Goal: Task Accomplishment & Management: Manage account settings

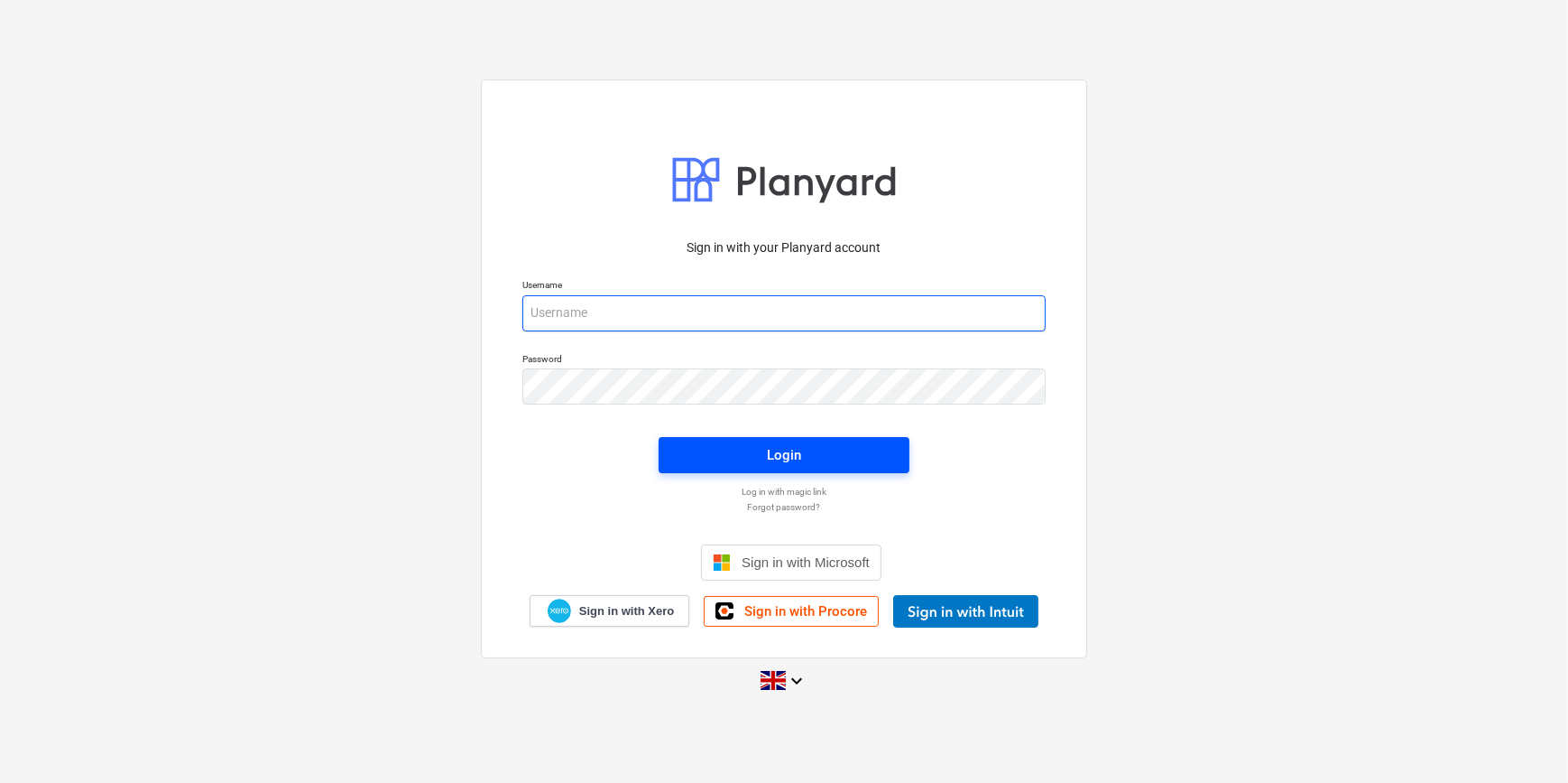
type input "[PERSON_NAME][EMAIL_ADDRESS][PERSON_NAME][DOMAIN_NAME]"
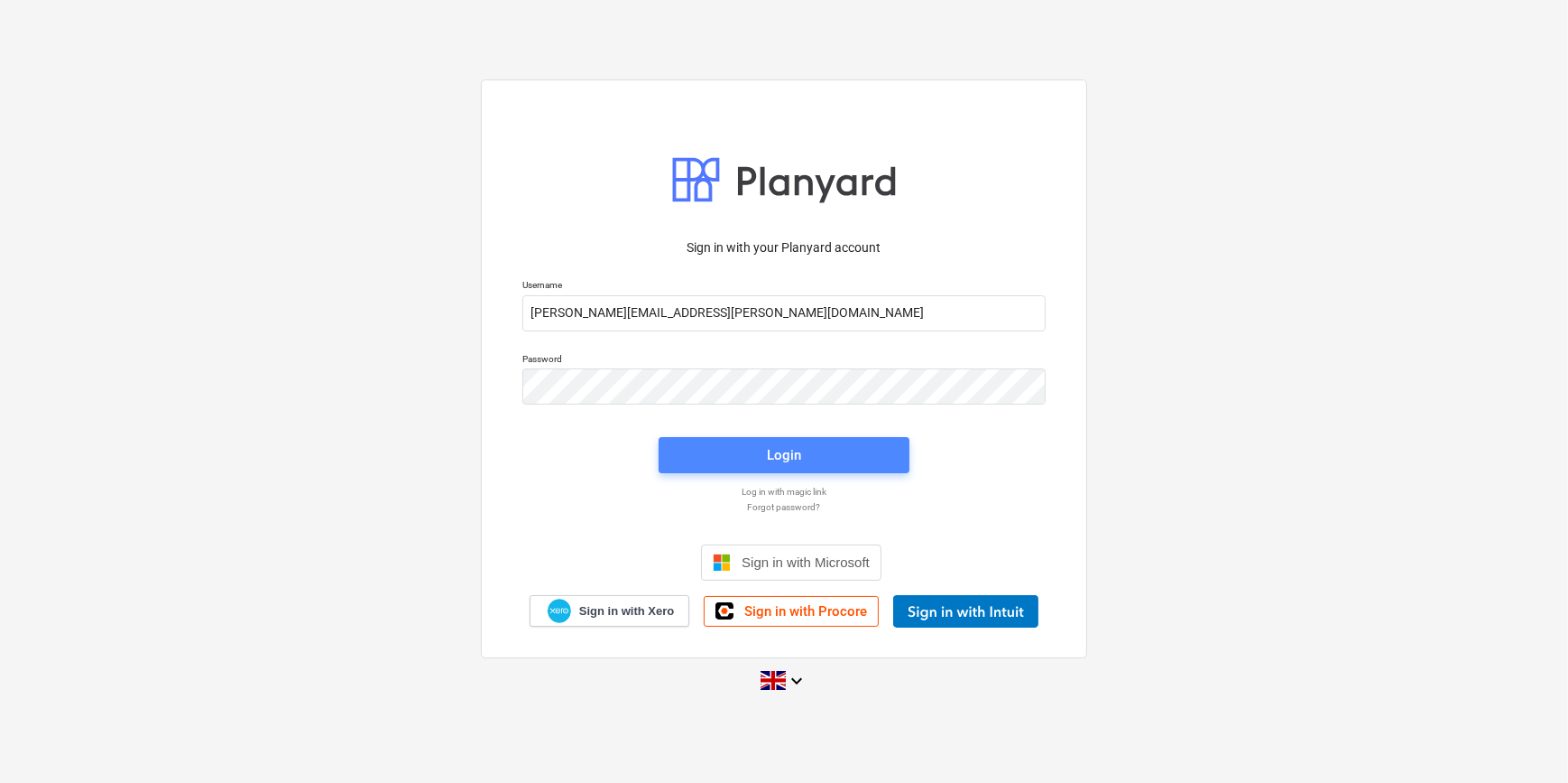
click at [769, 447] on div "Login" at bounding box center [784, 455] width 35 height 23
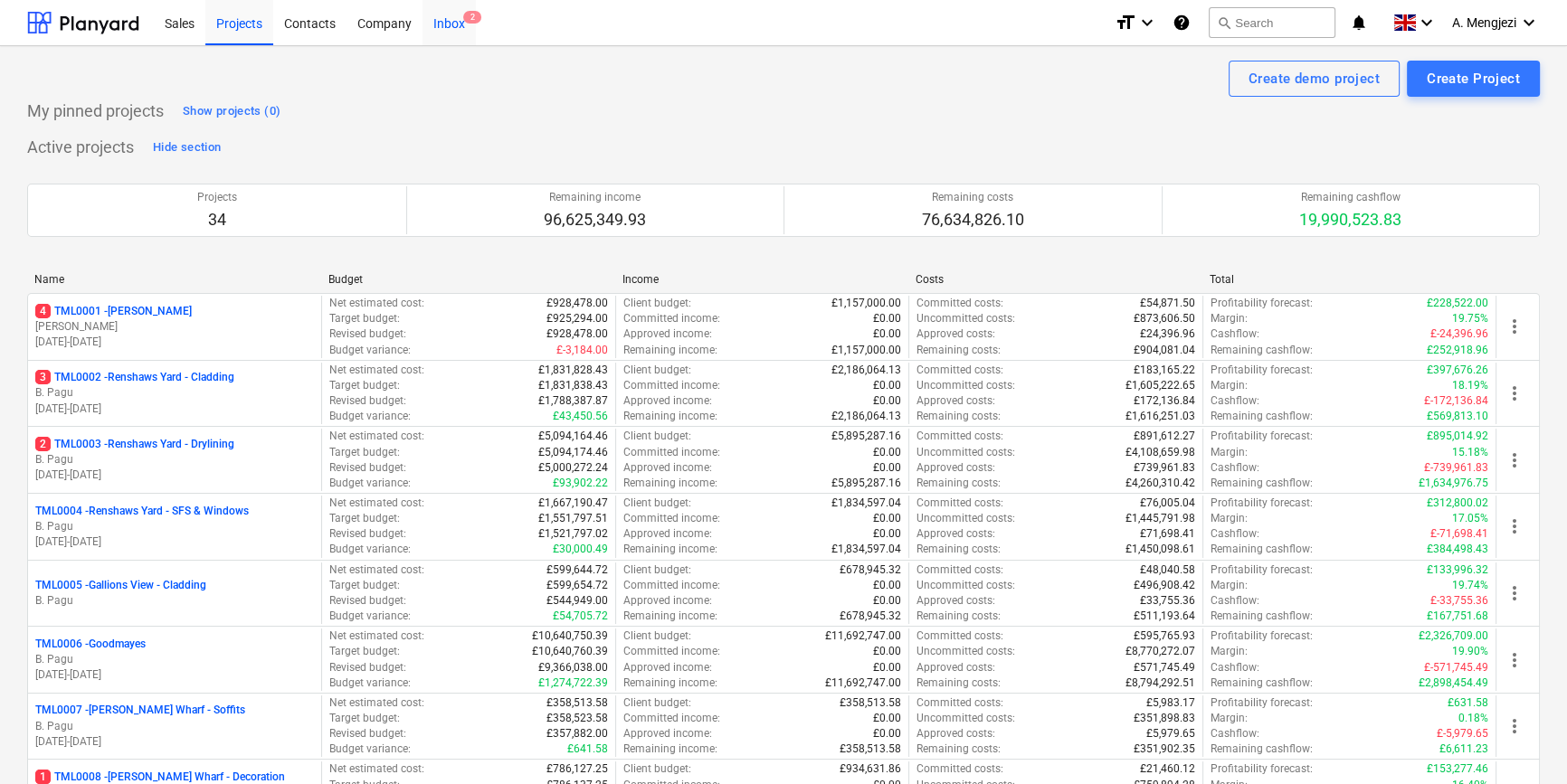
click at [443, 20] on div "Inbox 2" at bounding box center [448, 22] width 53 height 46
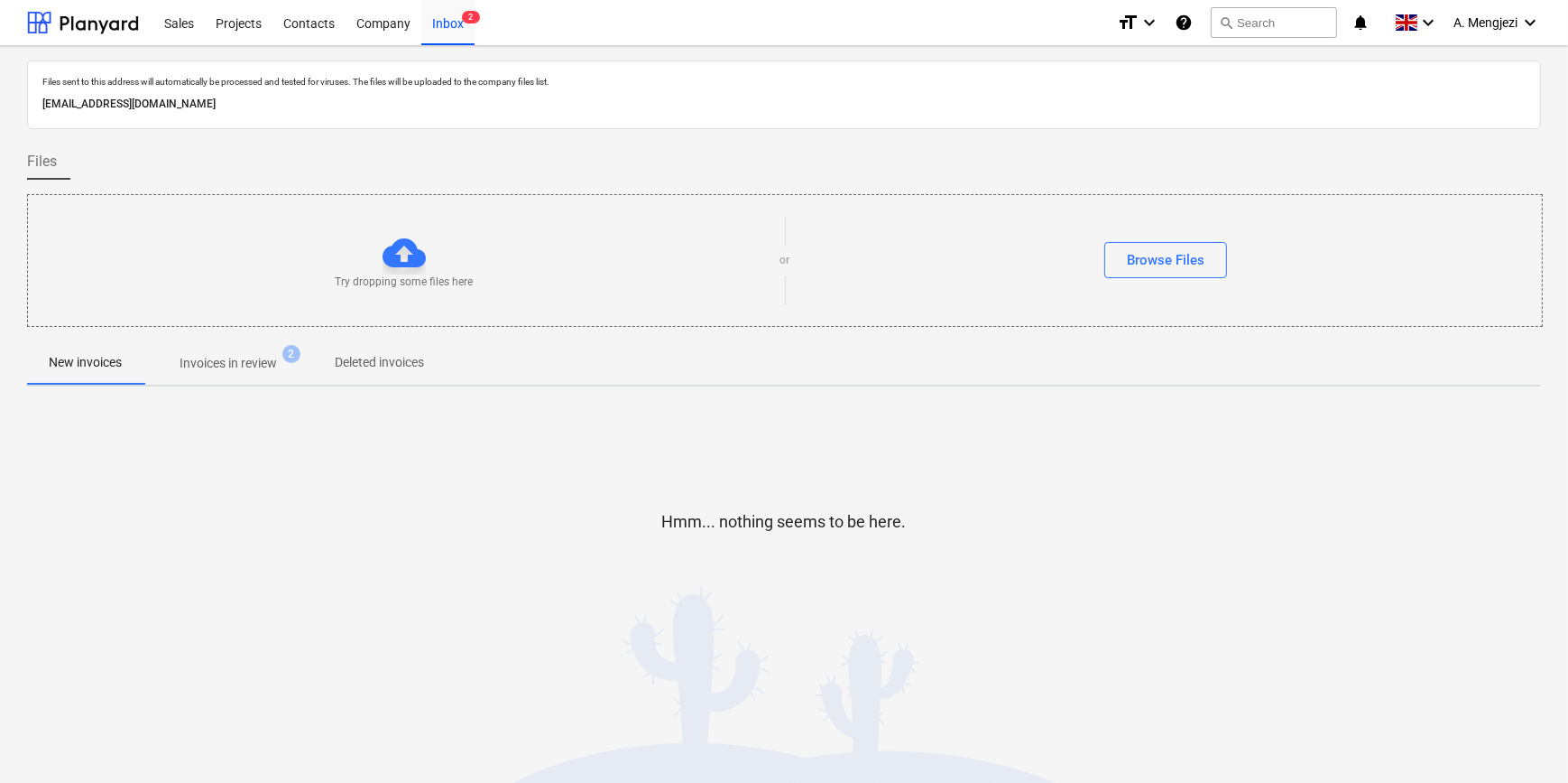
click at [221, 363] on p "Invoices in review" at bounding box center [227, 364] width 97 height 19
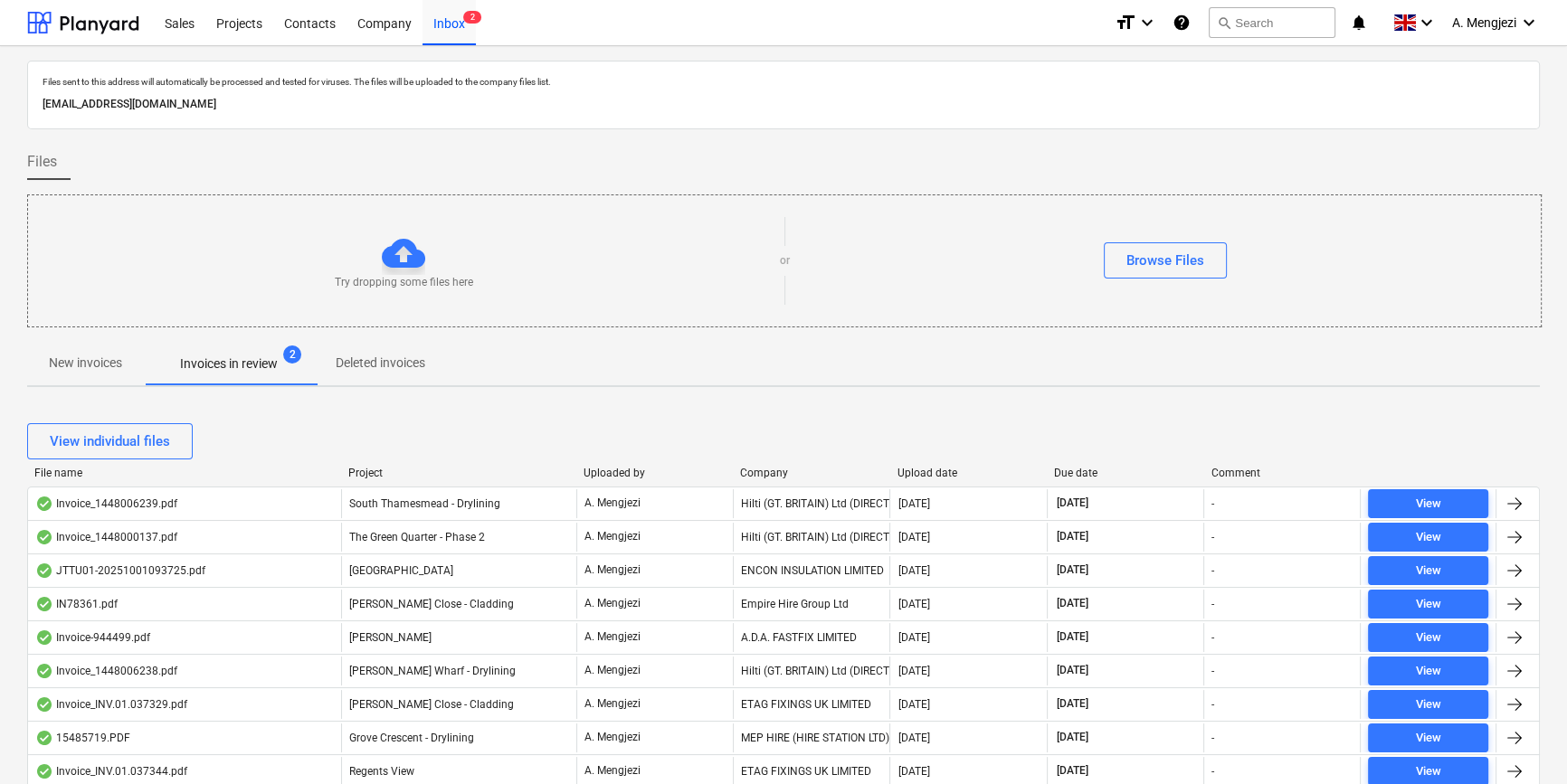
click at [790, 469] on div "Company" at bounding box center [811, 472] width 142 height 13
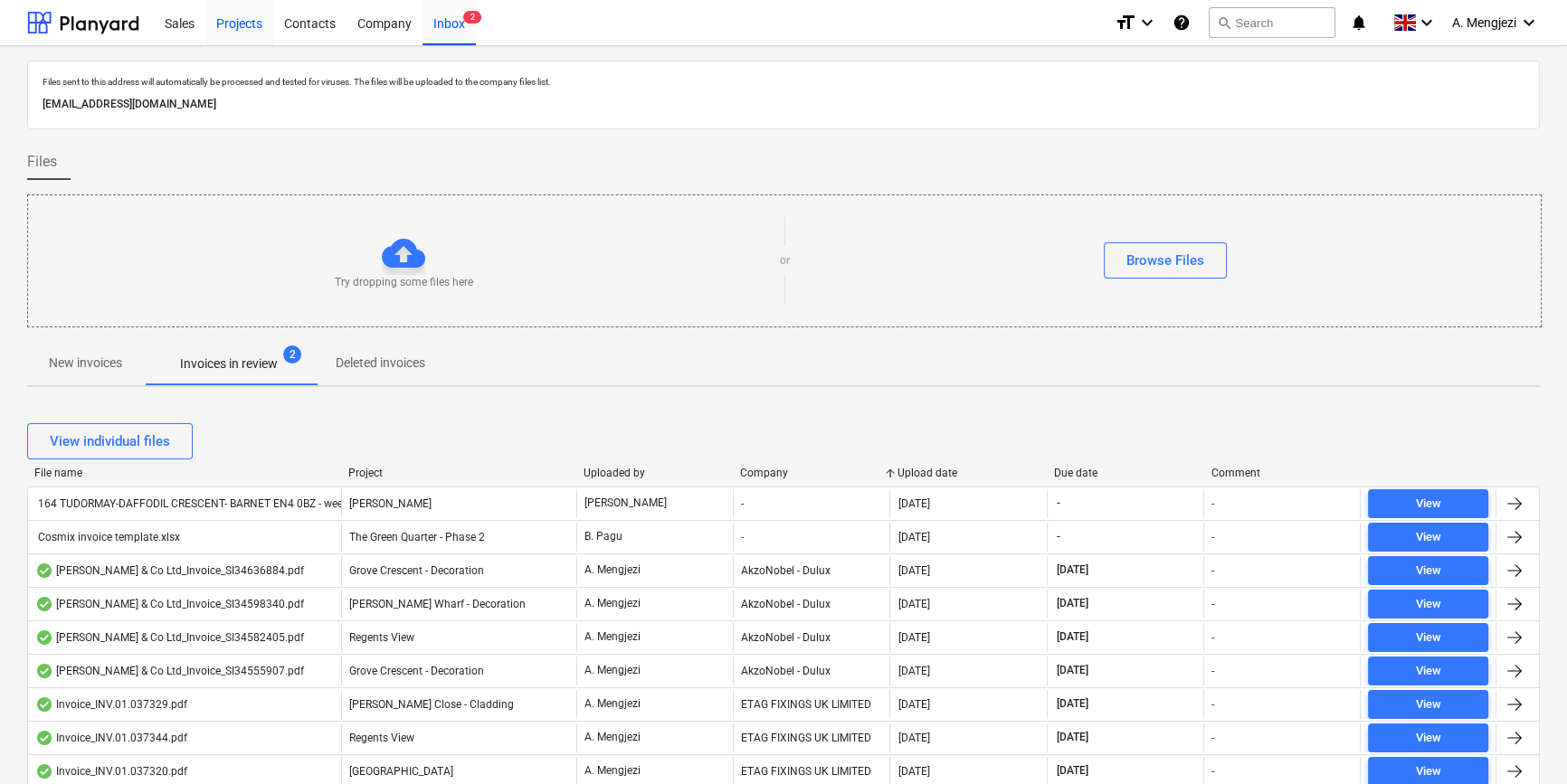
click at [244, 18] on div "Projects" at bounding box center [240, 22] width 68 height 46
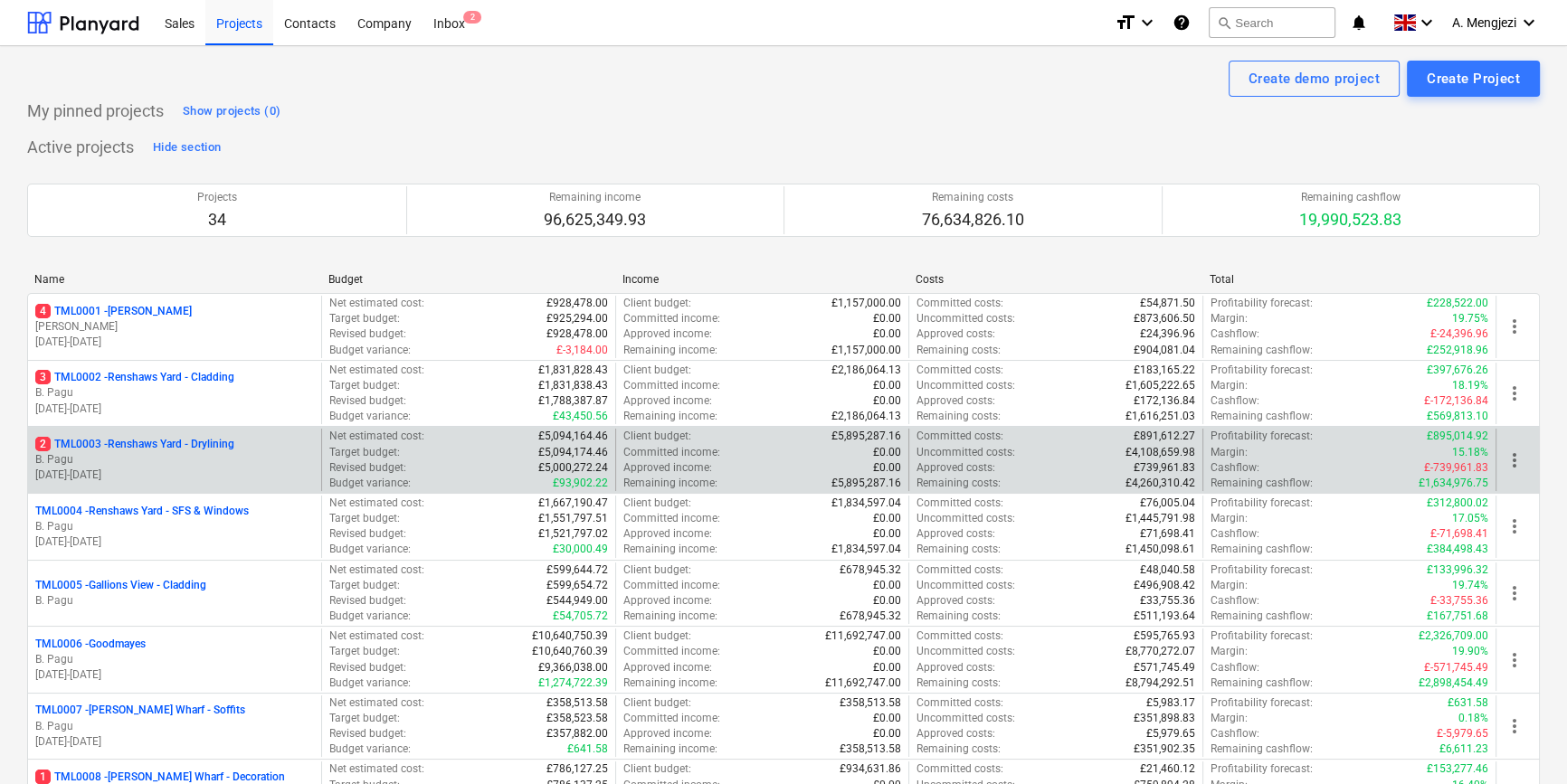
click at [122, 462] on p "B. Pagu" at bounding box center [175, 460] width 278 height 15
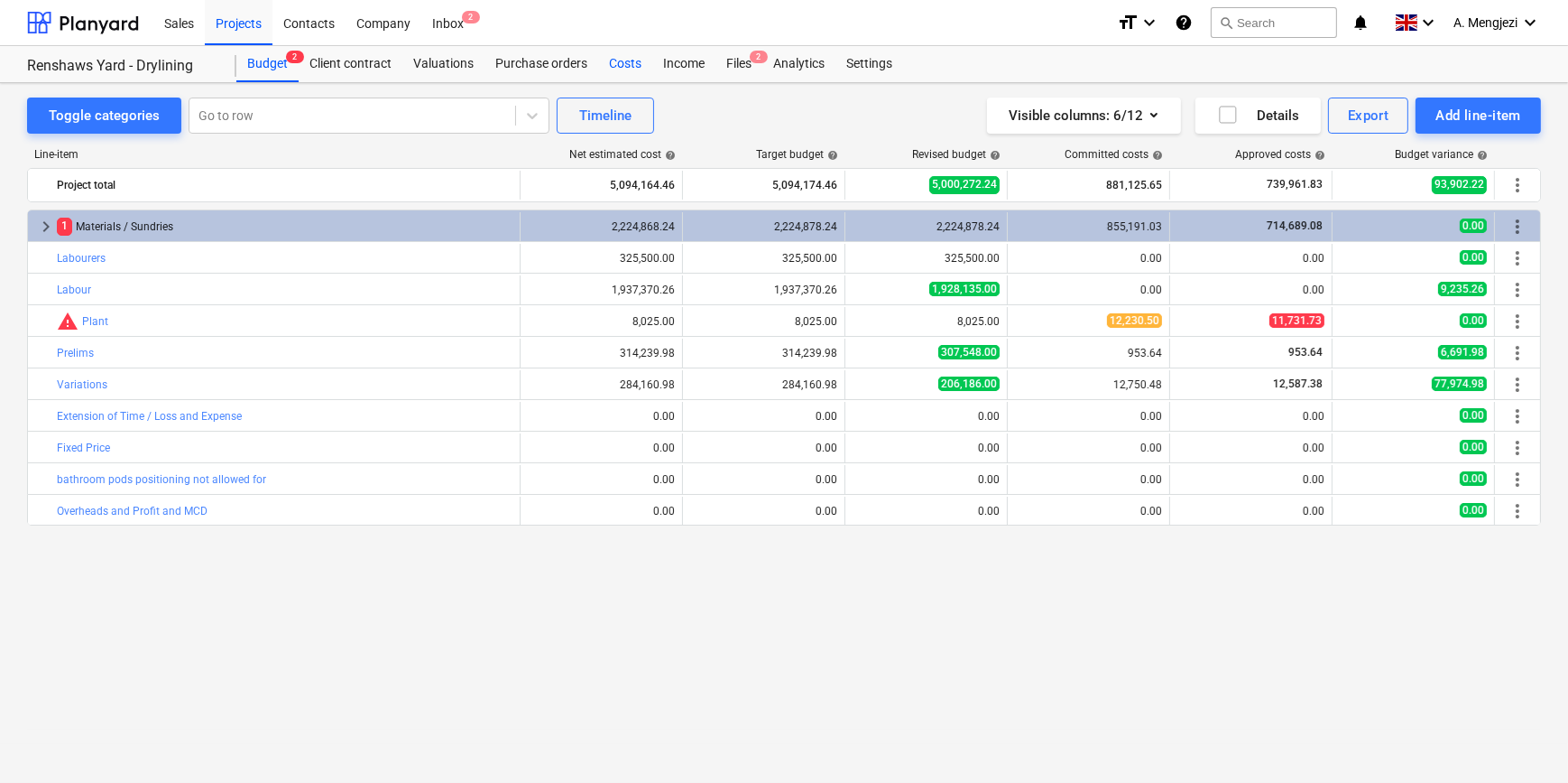
click at [618, 63] on div "Costs" at bounding box center [625, 64] width 54 height 36
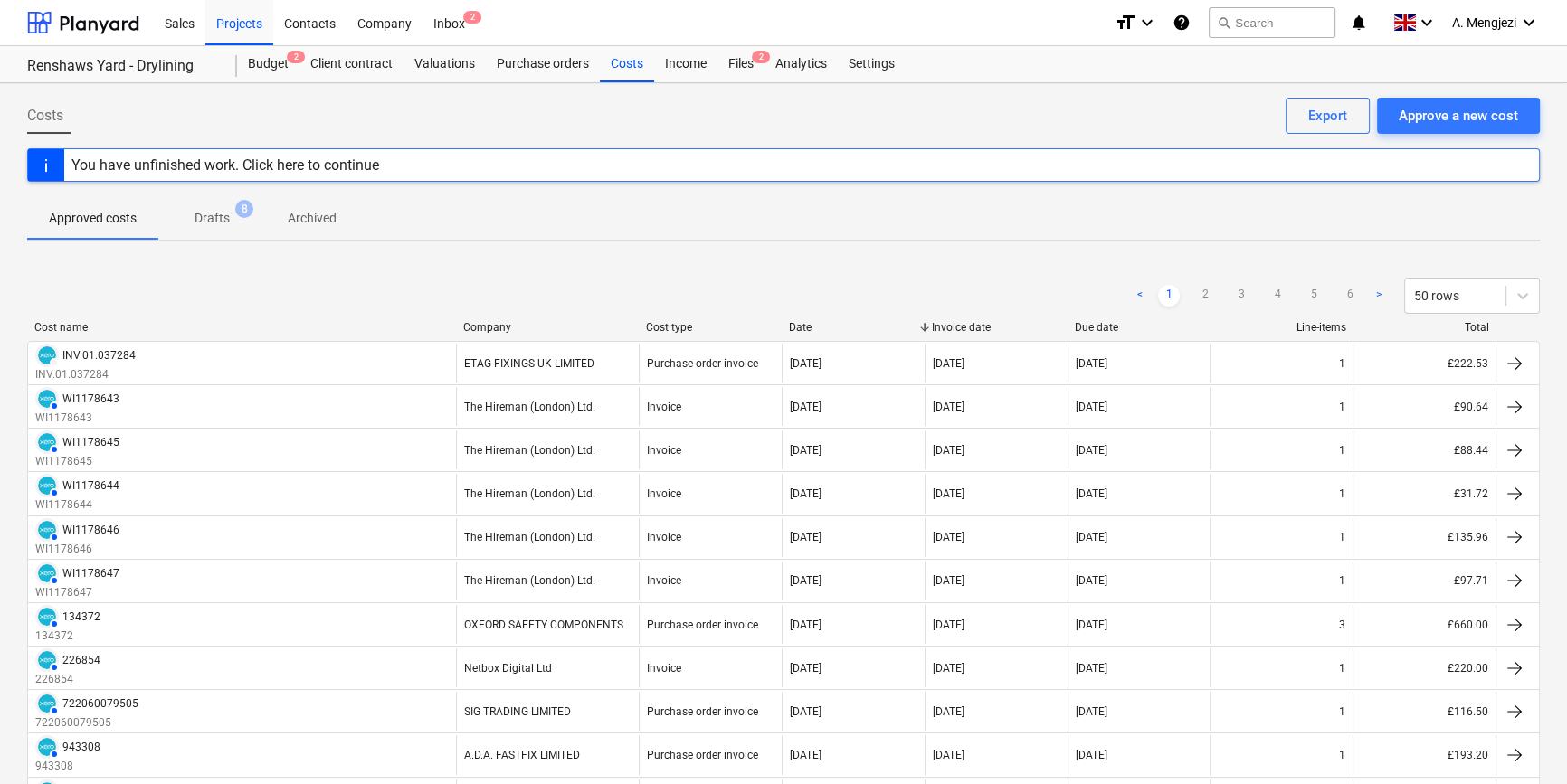
click at [552, 322] on div "Company" at bounding box center [547, 326] width 168 height 13
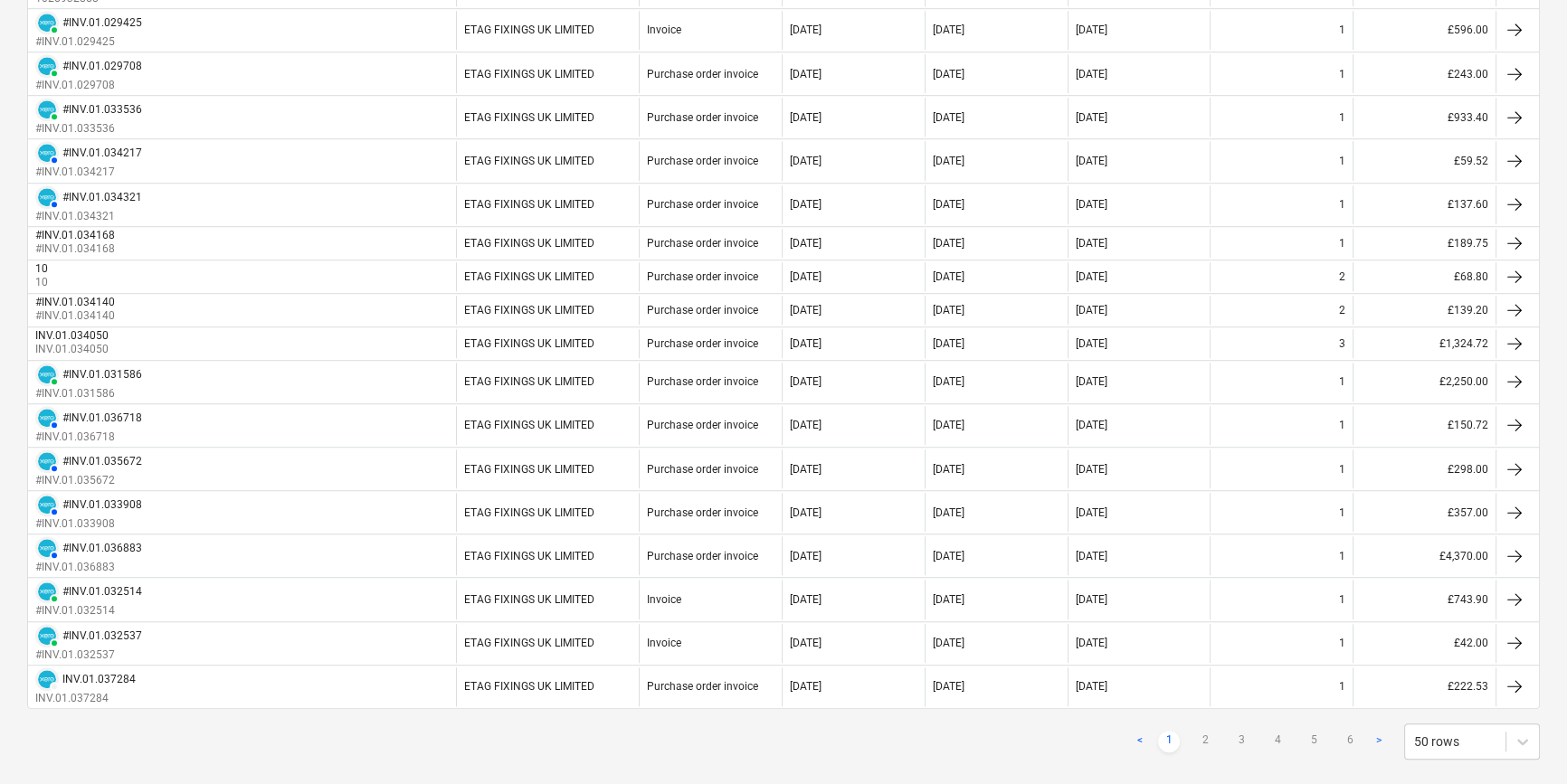
scroll to position [1709, 0]
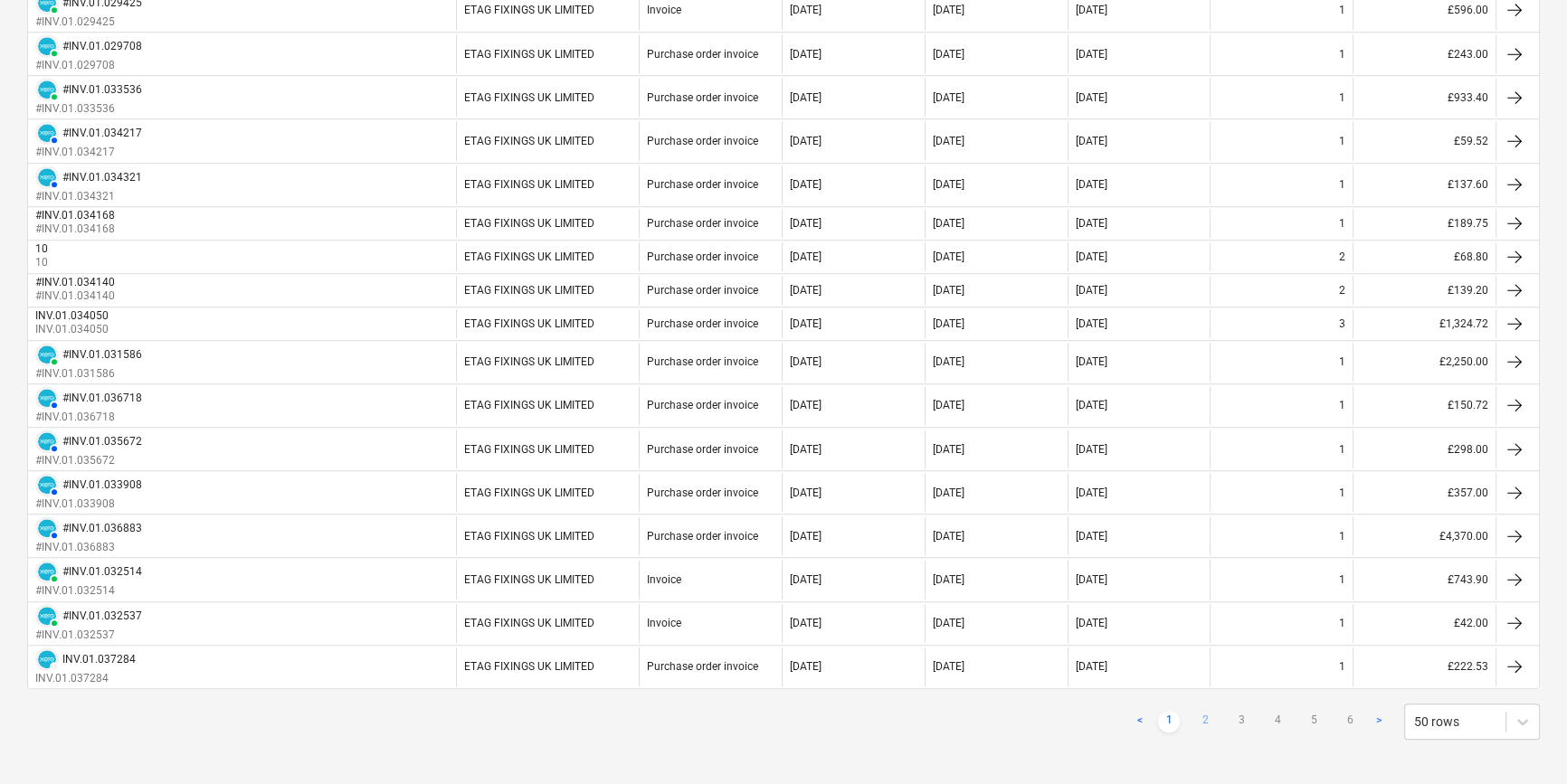
click at [1207, 714] on link "2" at bounding box center [1205, 721] width 21 height 21
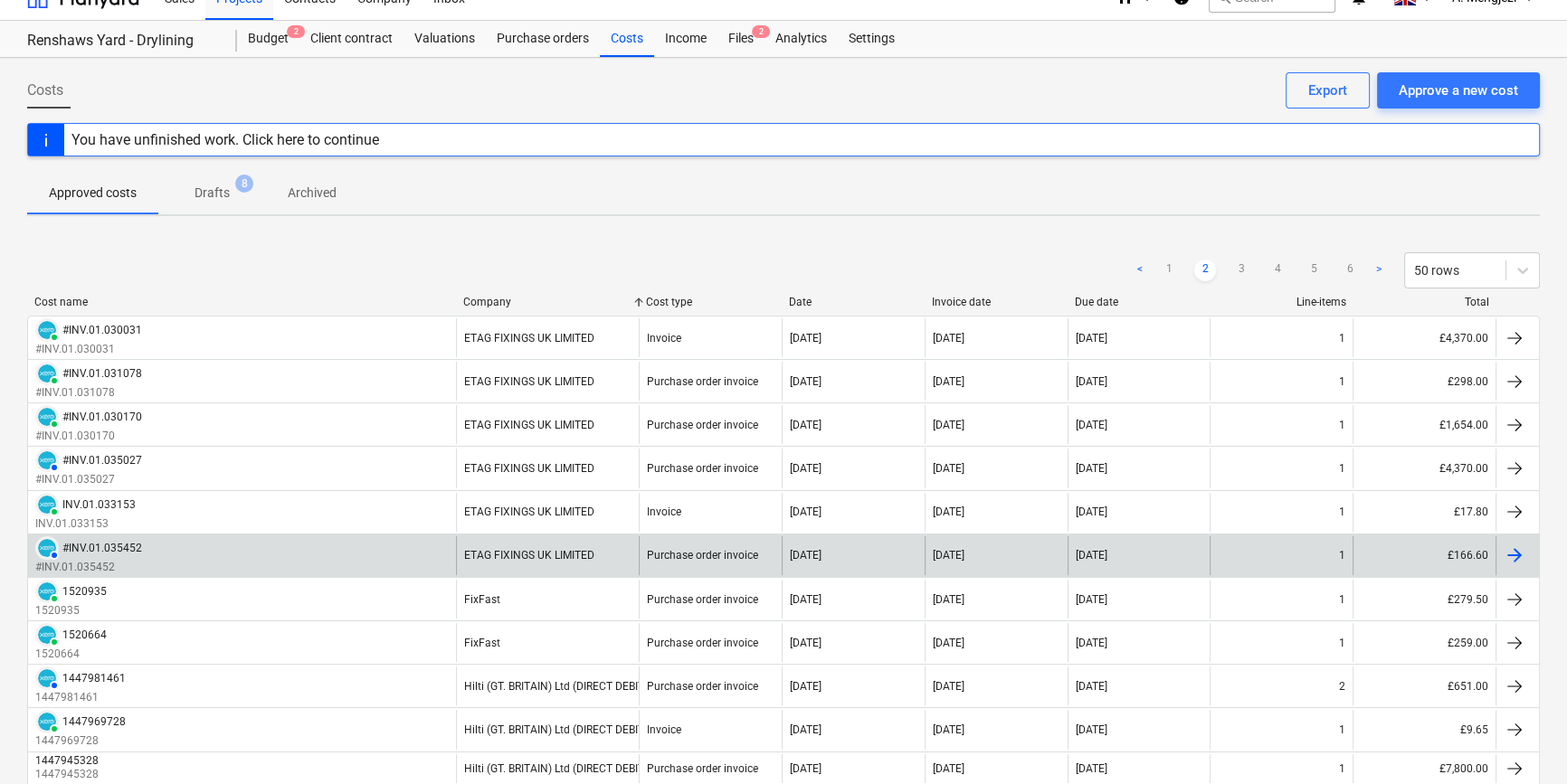
scroll to position [0, 0]
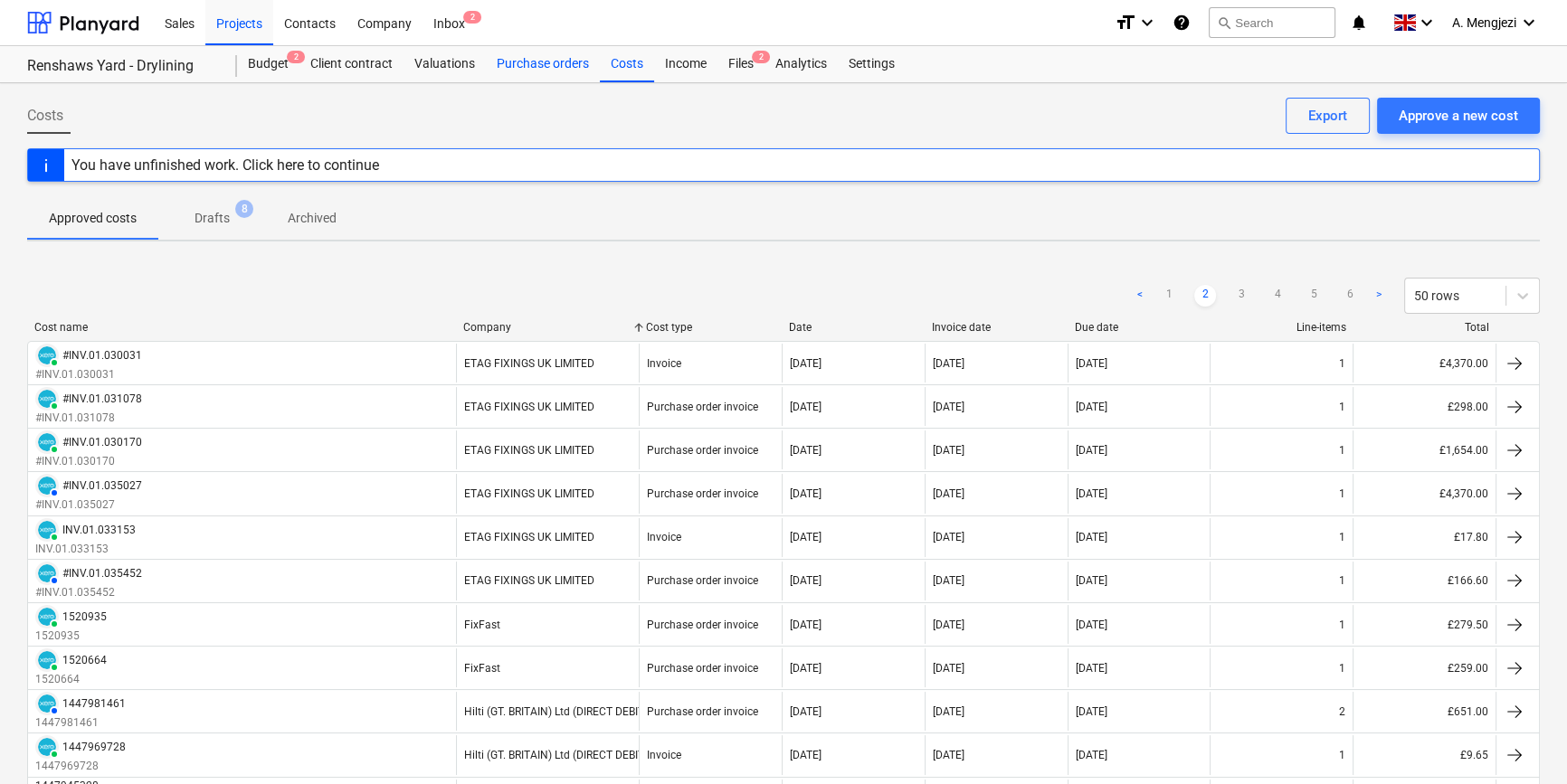
click at [543, 62] on div "Purchase orders" at bounding box center [543, 64] width 114 height 36
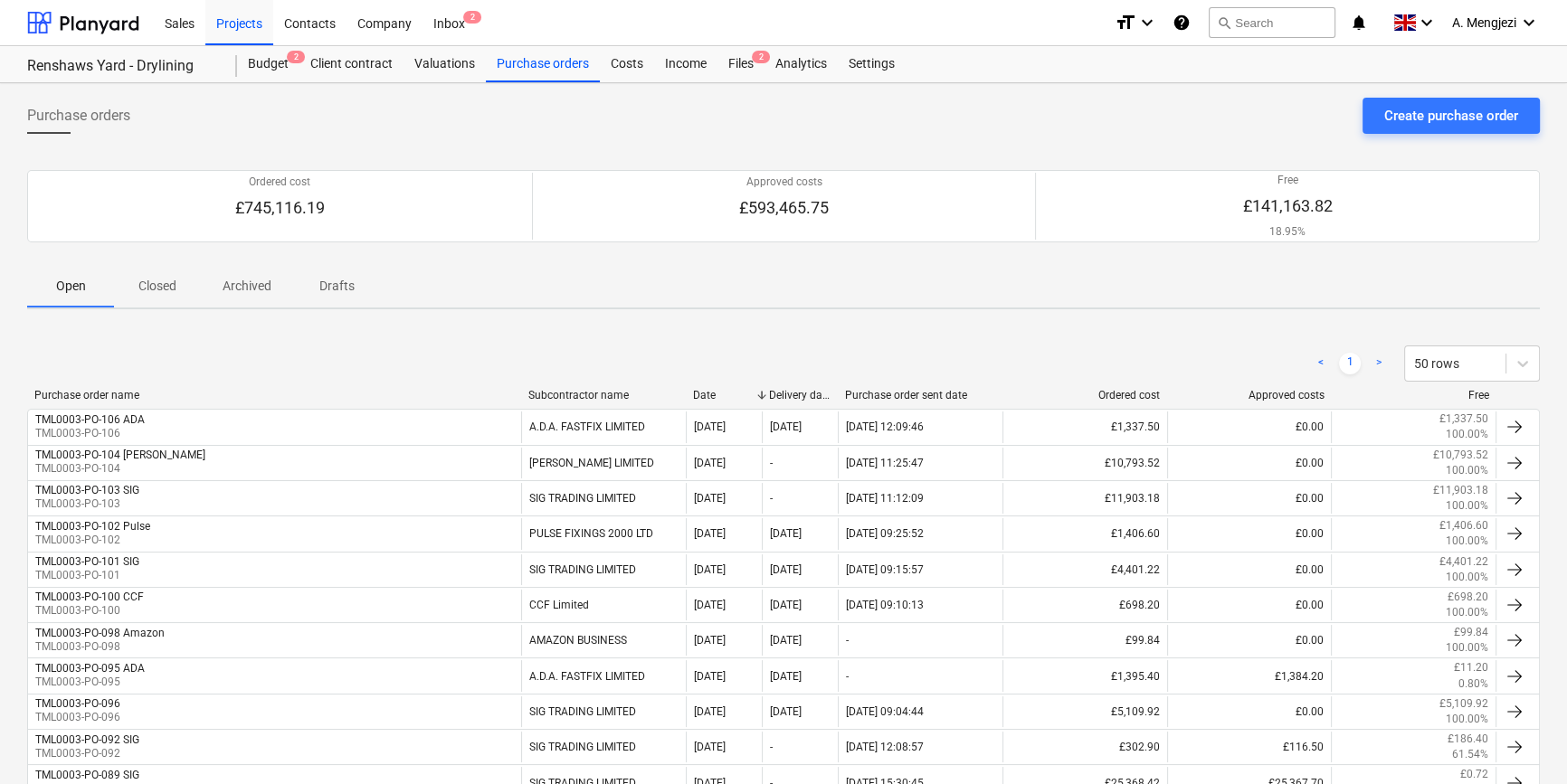
click at [155, 283] on p "Closed" at bounding box center [157, 287] width 43 height 19
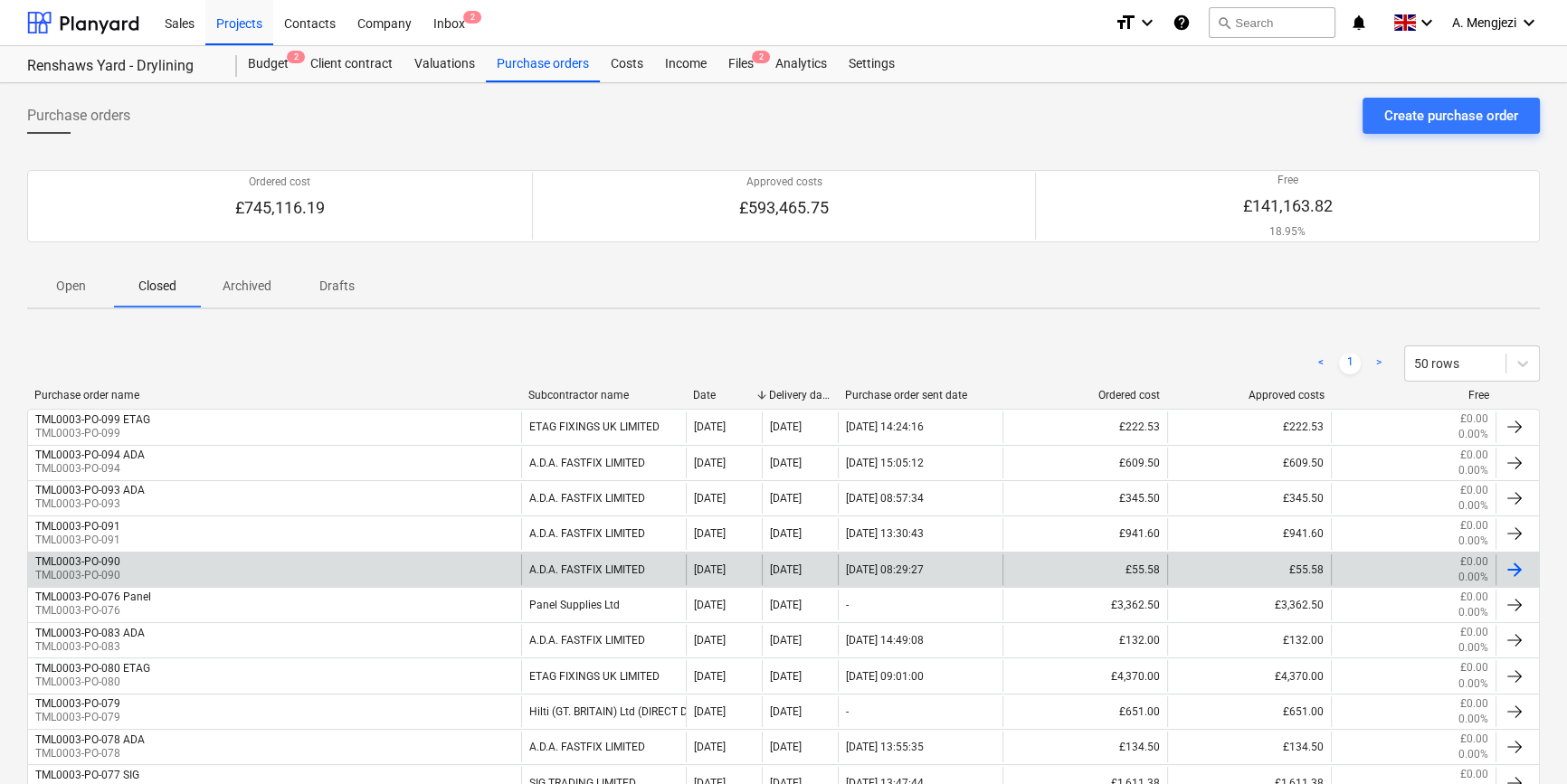
scroll to position [410, 0]
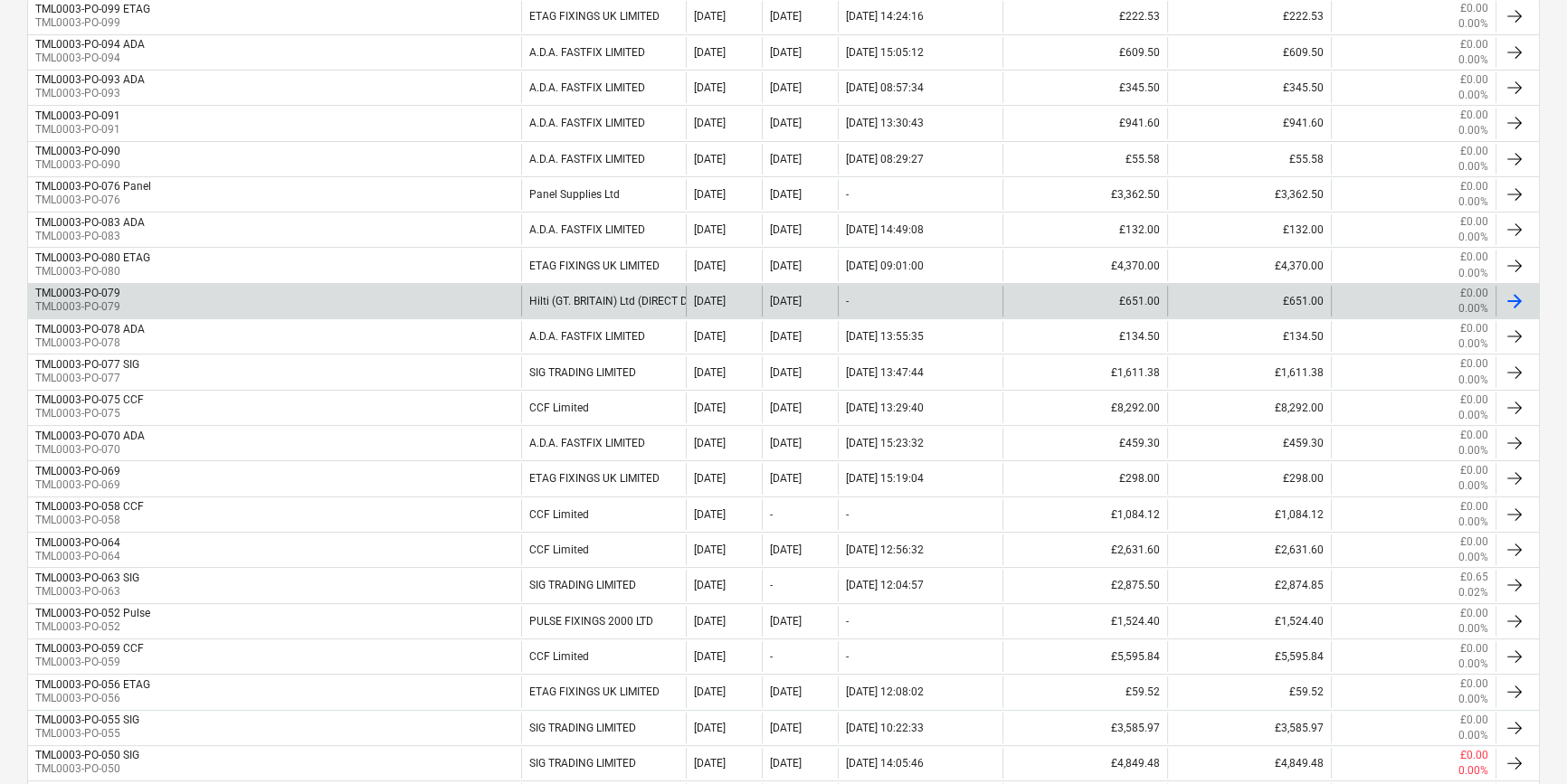
click at [223, 293] on div "TML0003-PO-079 TML0003-PO-079" at bounding box center [274, 301] width 493 height 31
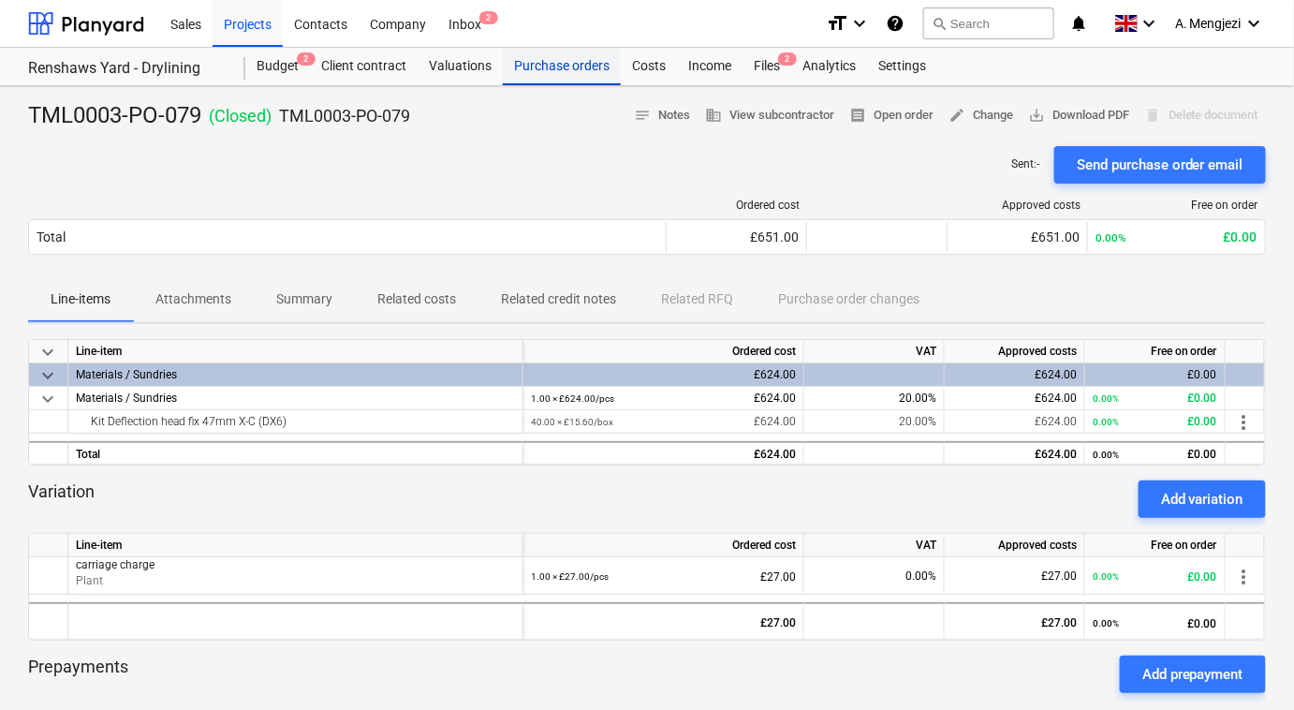
click at [569, 65] on div "Purchase orders" at bounding box center [562, 66] width 118 height 37
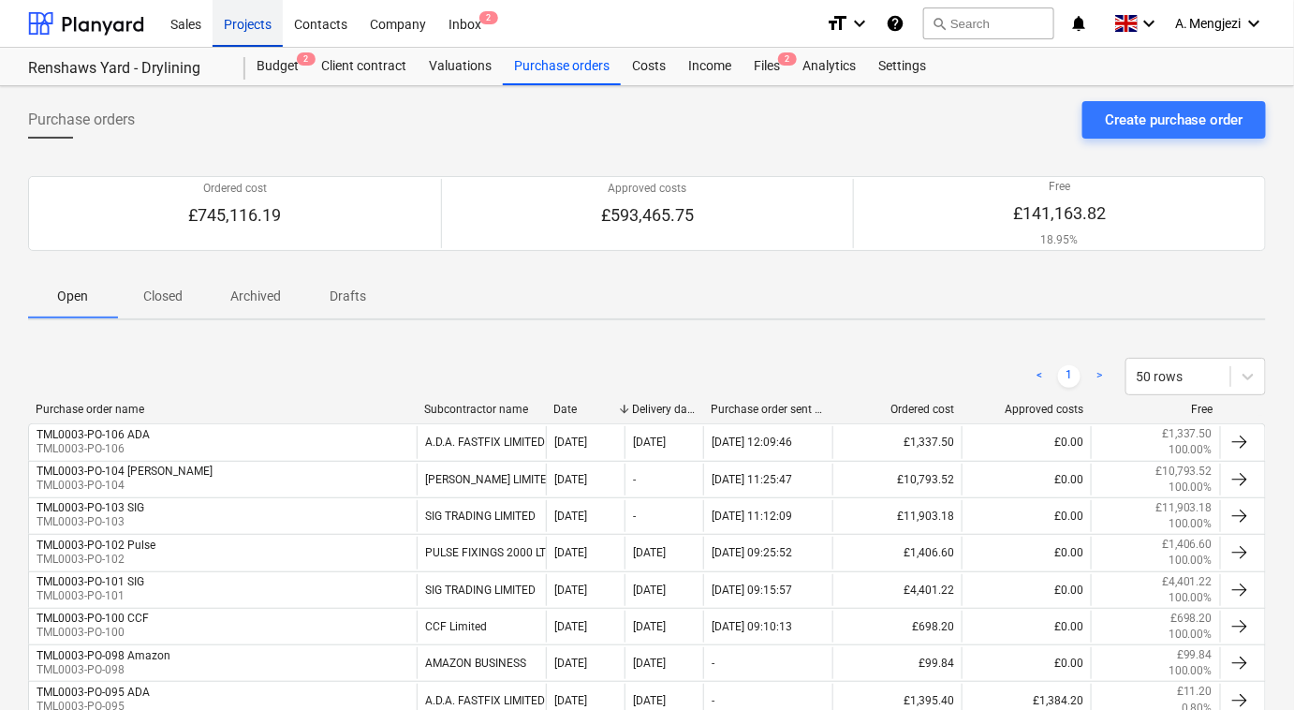
click at [238, 23] on div "Projects" at bounding box center [248, 23] width 70 height 48
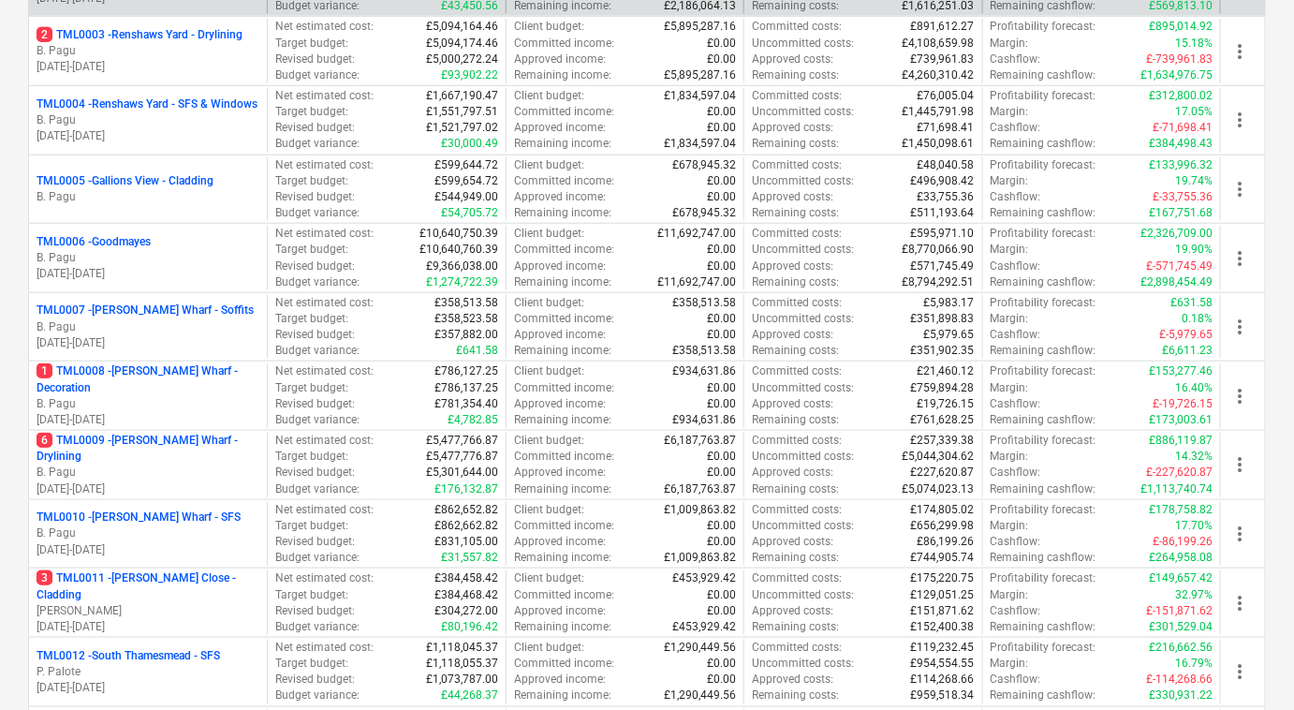
scroll to position [851, 0]
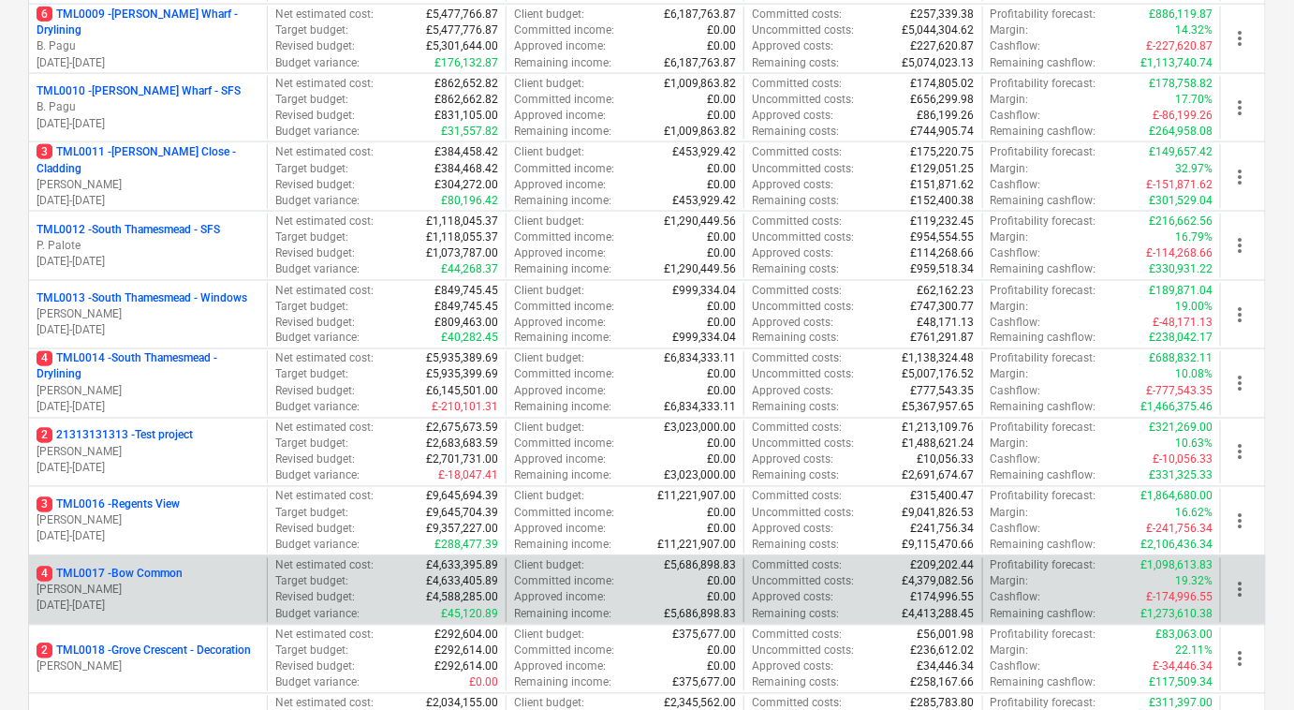
click at [164, 582] on p "[PERSON_NAME]" at bounding box center [148, 590] width 223 height 16
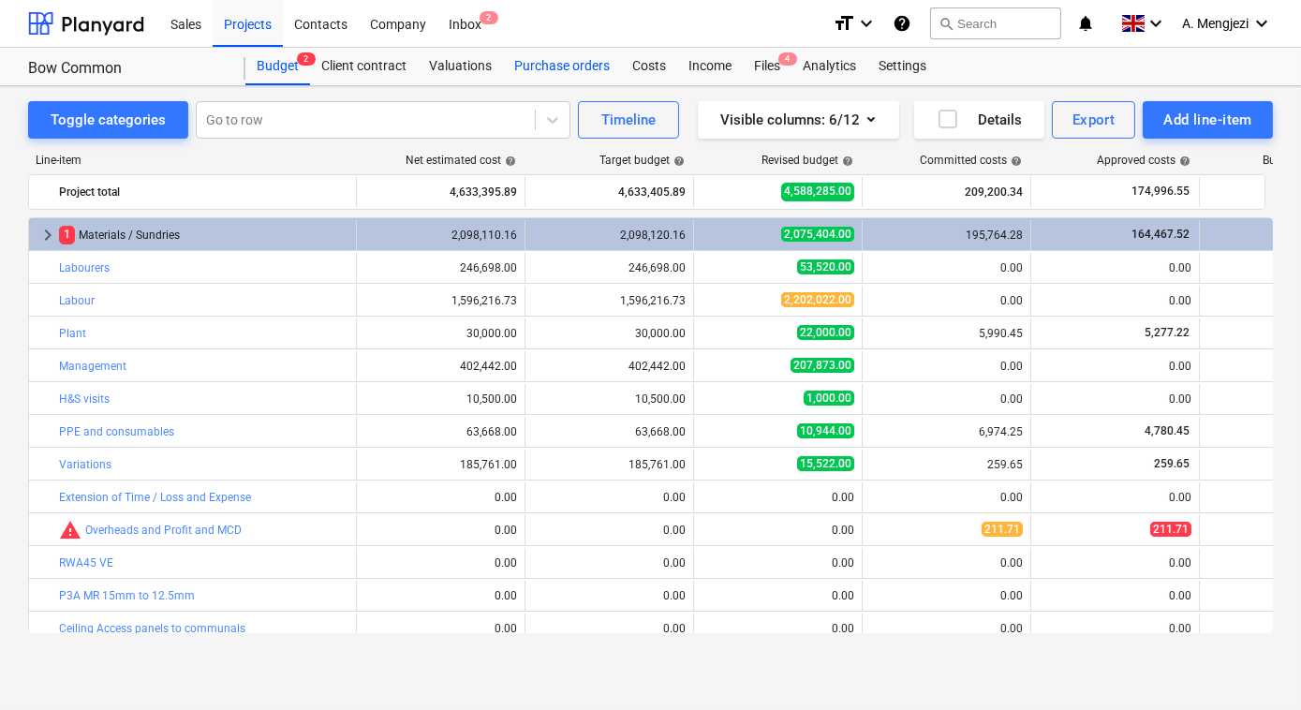
click at [526, 60] on div "Purchase orders" at bounding box center [562, 66] width 118 height 37
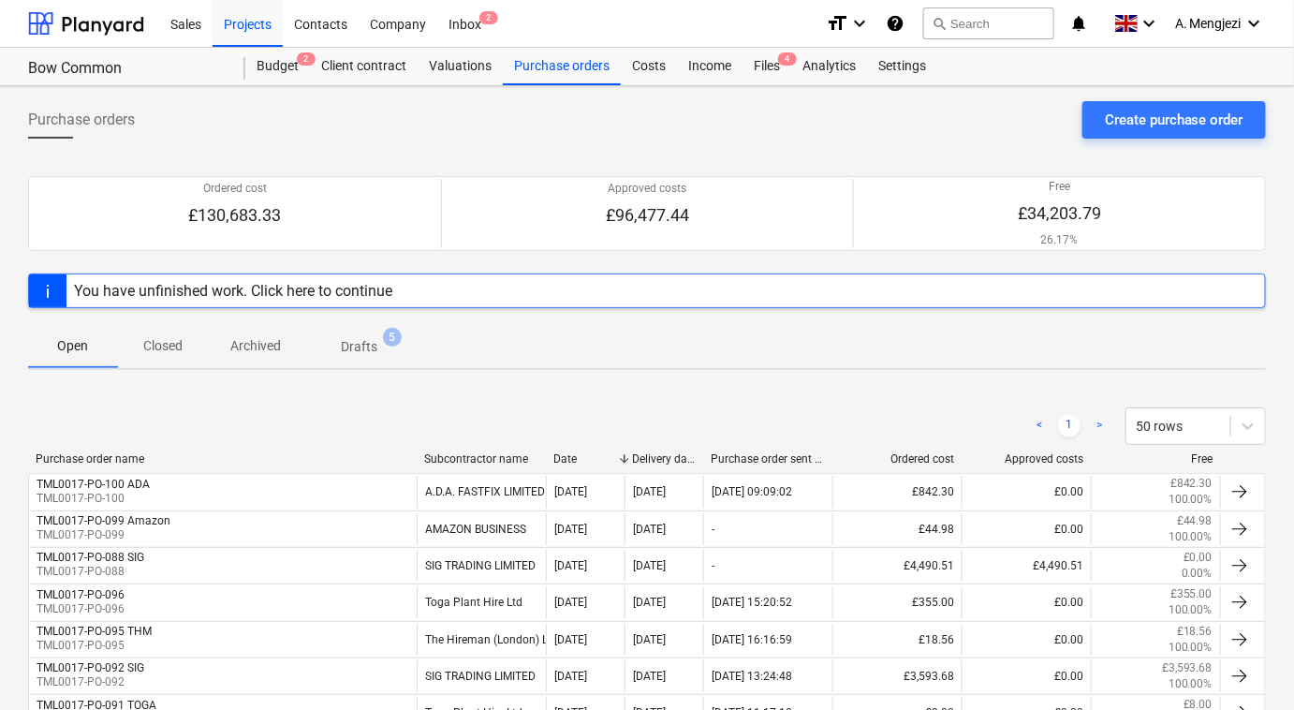
click at [173, 338] on p "Closed" at bounding box center [162, 346] width 45 height 20
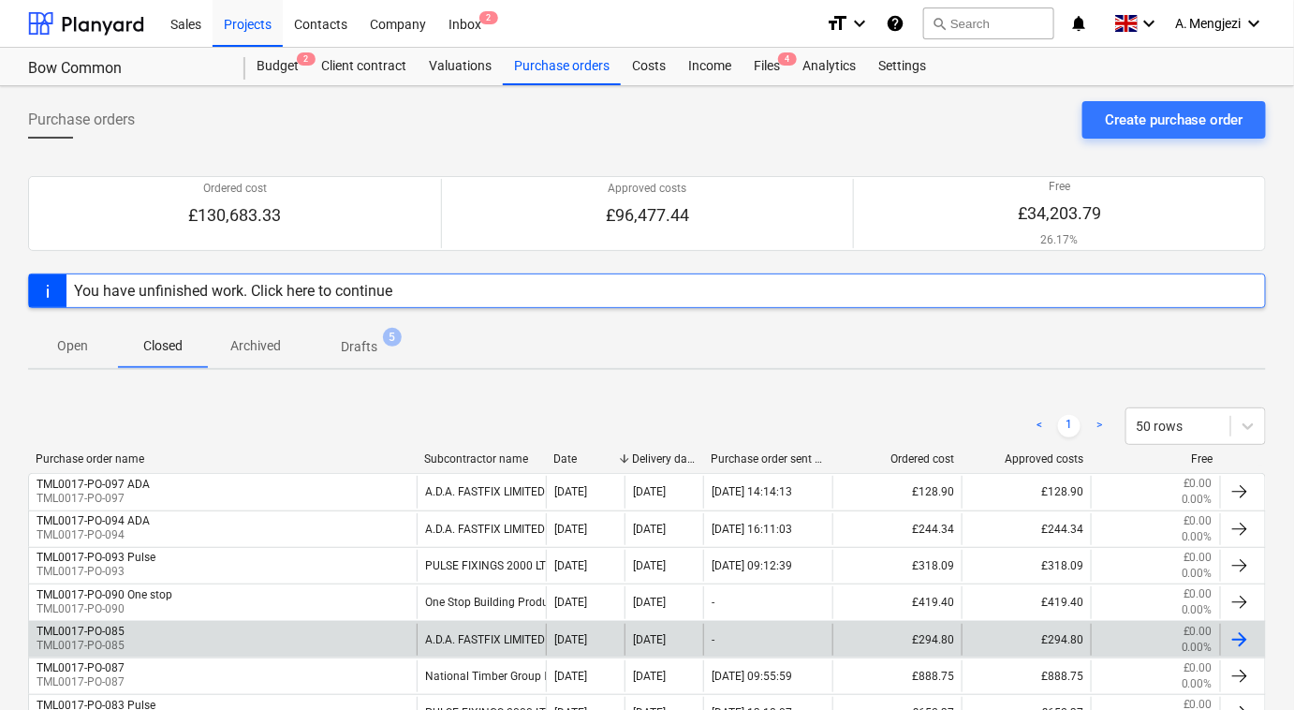
click at [165, 630] on div "TML0017-PO-085 TML0017-PO-085" at bounding box center [223, 640] width 388 height 32
